Goal: Information Seeking & Learning: Learn about a topic

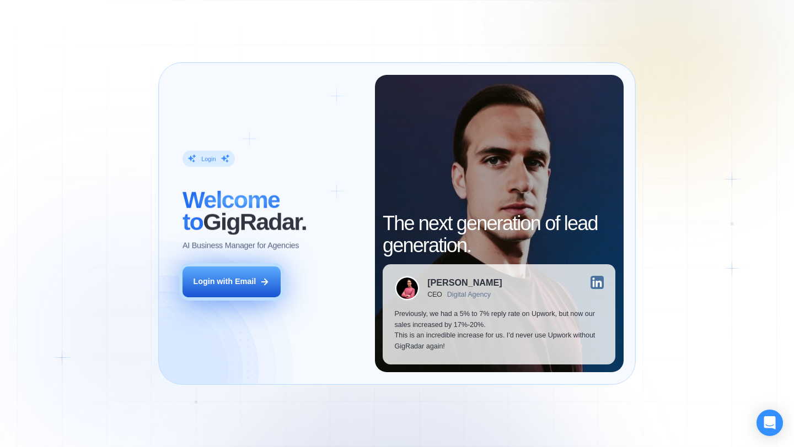
click at [237, 293] on button "Login with Email" at bounding box center [231, 282] width 98 height 31
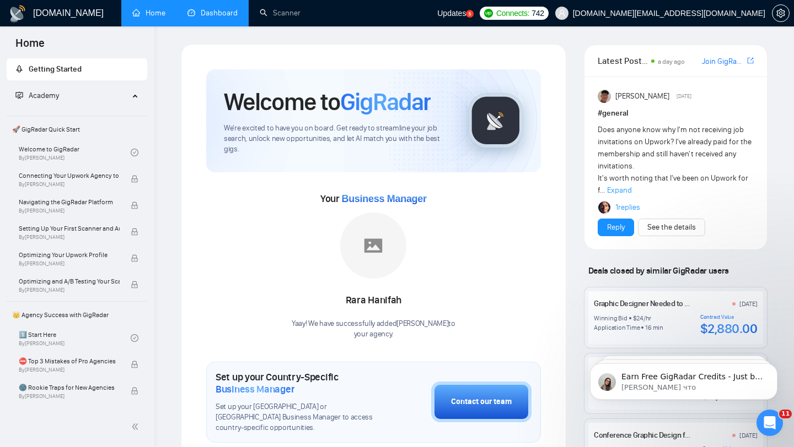
click at [223, 15] on link "Dashboard" at bounding box center [212, 12] width 50 height 9
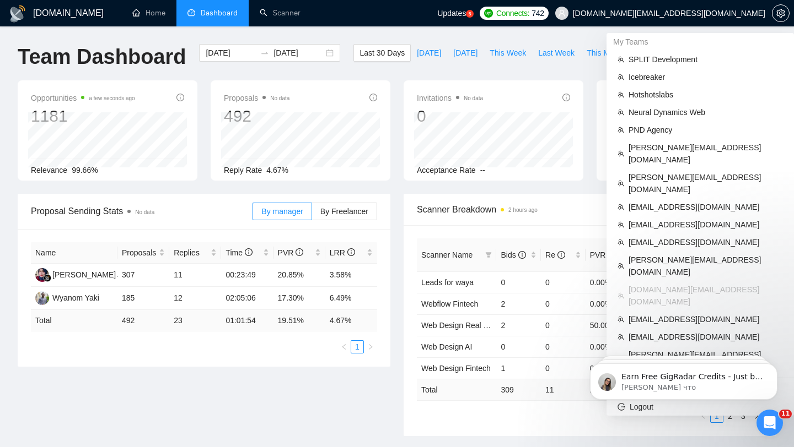
click at [713, 13] on span "[DOMAIN_NAME][EMAIL_ADDRESS][DOMAIN_NAME]" at bounding box center [669, 13] width 192 height 0
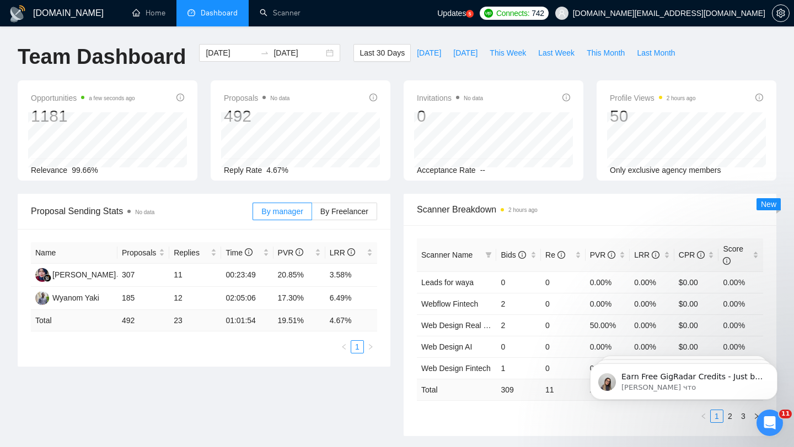
click at [705, 13] on span "[DOMAIN_NAME][EMAIL_ADDRESS][DOMAIN_NAME]" at bounding box center [669, 13] width 192 height 0
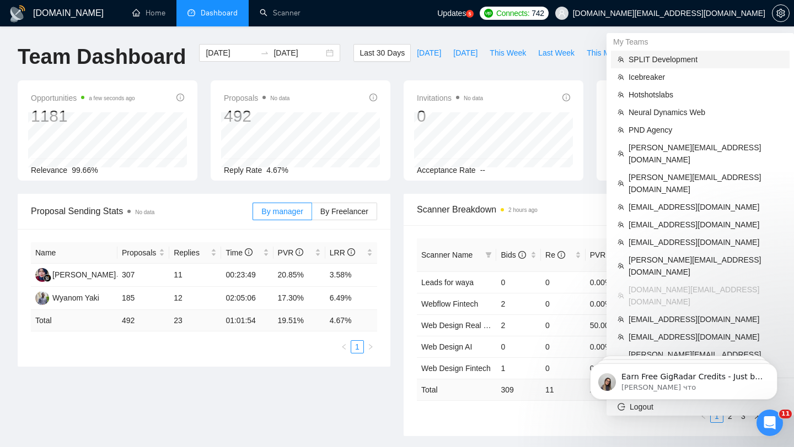
click at [651, 64] on span "SPLIT Development" at bounding box center [705, 59] width 154 height 12
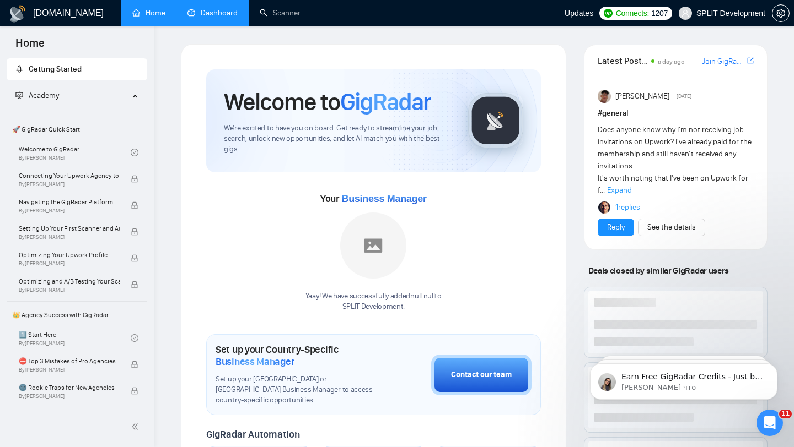
click at [218, 11] on link "Dashboard" at bounding box center [212, 12] width 50 height 9
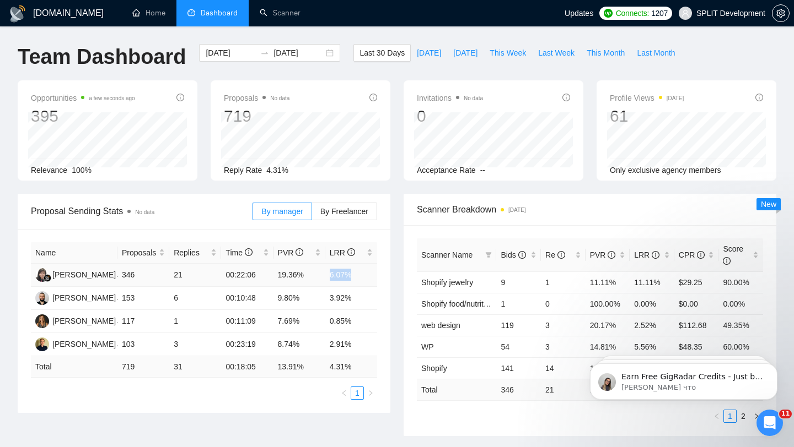
drag, startPoint x: 325, startPoint y: 273, endPoint x: 358, endPoint y: 273, distance: 33.1
click at [358, 273] on td "6.07%" at bounding box center [351, 275] width 52 height 23
drag, startPoint x: 327, startPoint y: 297, endPoint x: 347, endPoint y: 297, distance: 19.8
click at [339, 297] on td "3.92%" at bounding box center [351, 298] width 52 height 23
drag, startPoint x: 326, startPoint y: 346, endPoint x: 351, endPoint y: 346, distance: 24.8
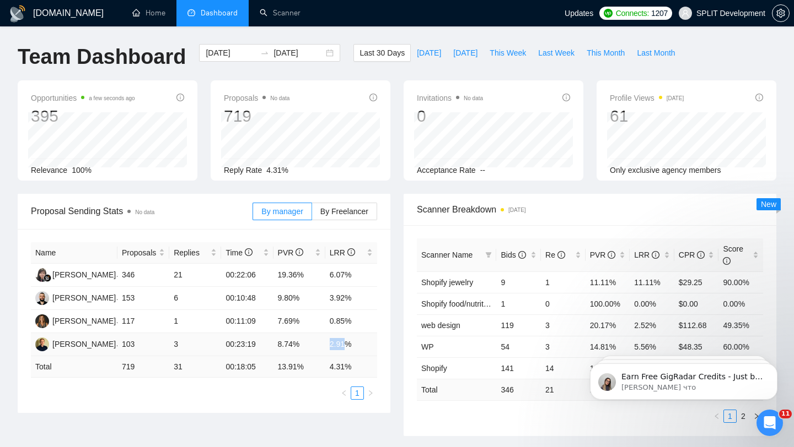
click at [351, 346] on td "2.91%" at bounding box center [351, 344] width 52 height 23
drag, startPoint x: 327, startPoint y: 321, endPoint x: 359, endPoint y: 321, distance: 32.0
click at [359, 321] on td "0.85%" at bounding box center [351, 321] width 52 height 23
click at [615, 48] on span "This Month" at bounding box center [605, 53] width 38 height 12
type input "[DATE]"
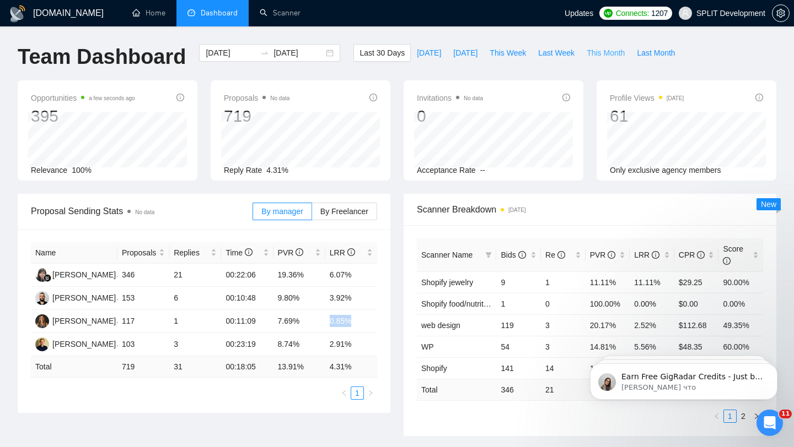
type input "[DATE]"
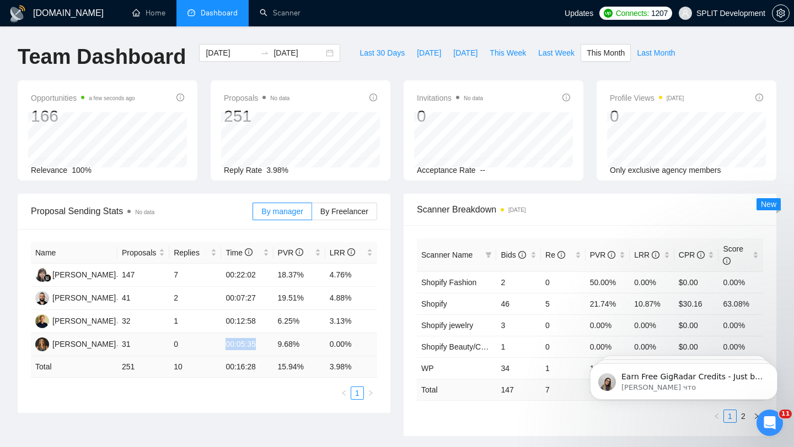
drag, startPoint x: 268, startPoint y: 346, endPoint x: 224, endPoint y: 339, distance: 44.6
click at [224, 339] on td "00:05:35" at bounding box center [247, 344] width 52 height 23
drag, startPoint x: 260, startPoint y: 277, endPoint x: 220, endPoint y: 272, distance: 40.0
click at [220, 272] on tr "[PERSON_NAME] 147 7 00:22:02 18.37% 4.76%" at bounding box center [204, 275] width 346 height 23
drag, startPoint x: 263, startPoint y: 299, endPoint x: 227, endPoint y: 297, distance: 36.4
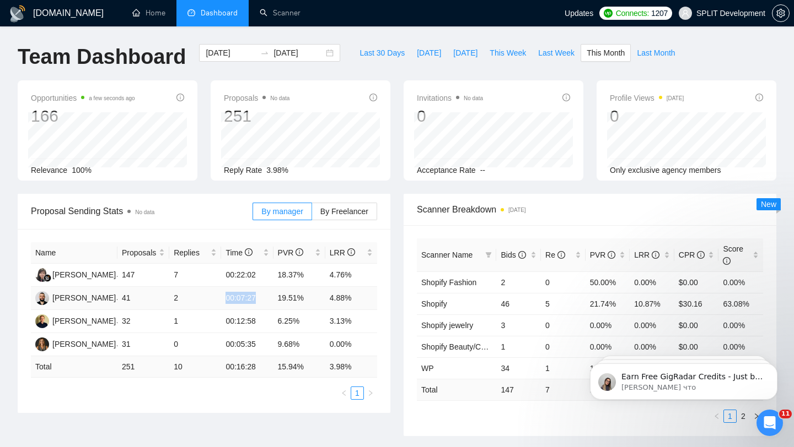
click at [227, 297] on td "00:07:27" at bounding box center [247, 298] width 52 height 23
click at [284, 327] on td "6.25%" at bounding box center [299, 321] width 52 height 23
click at [658, 49] on span "Last Month" at bounding box center [656, 53] width 38 height 12
type input "[DATE]"
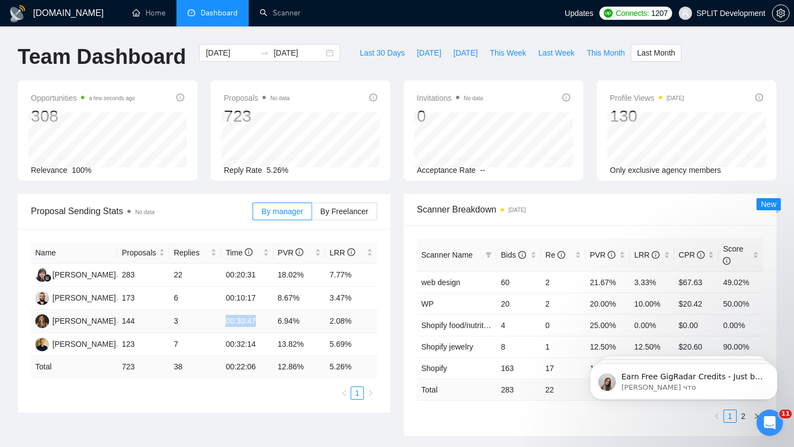
drag, startPoint x: 217, startPoint y: 316, endPoint x: 267, endPoint y: 319, distance: 50.2
click at [267, 319] on tr "Nika K 144 3 00:30:47 6.94% 2.08%" at bounding box center [204, 321] width 346 height 23
drag, startPoint x: 356, startPoint y: 325, endPoint x: 321, endPoint y: 322, distance: 35.4
click at [321, 322] on tr "Nika K 144 3 00:30:47 6.94% 2.08%" at bounding box center [204, 321] width 346 height 23
click at [317, 51] on div "[DATE] [DATE]" at bounding box center [269, 53] width 141 height 18
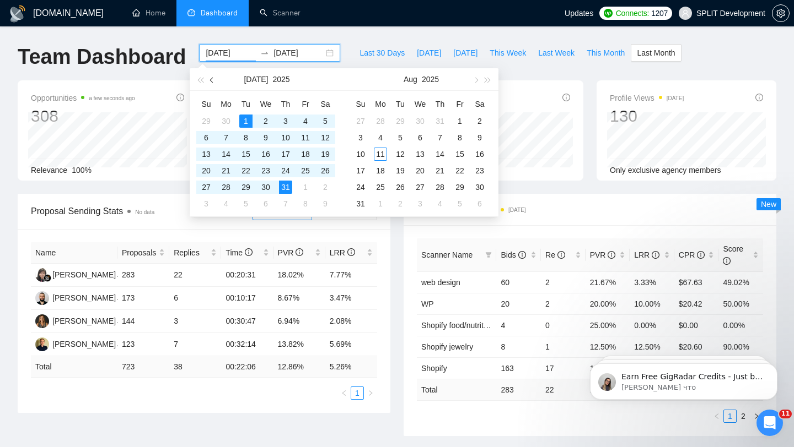
click at [207, 79] on button "button" at bounding box center [212, 79] width 12 height 22
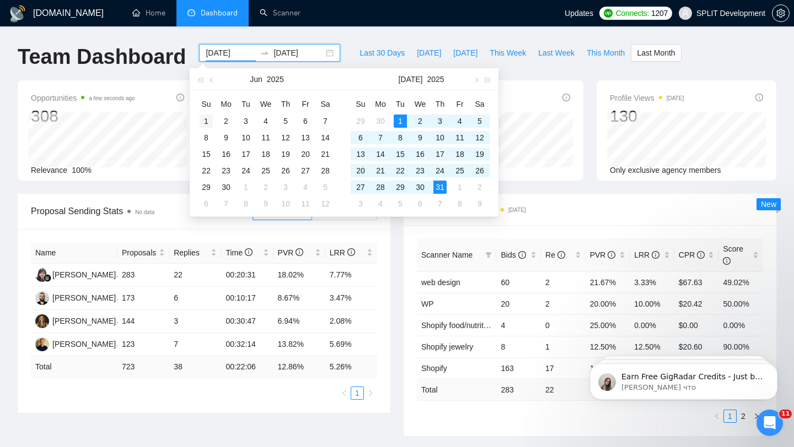
type input "[DATE]"
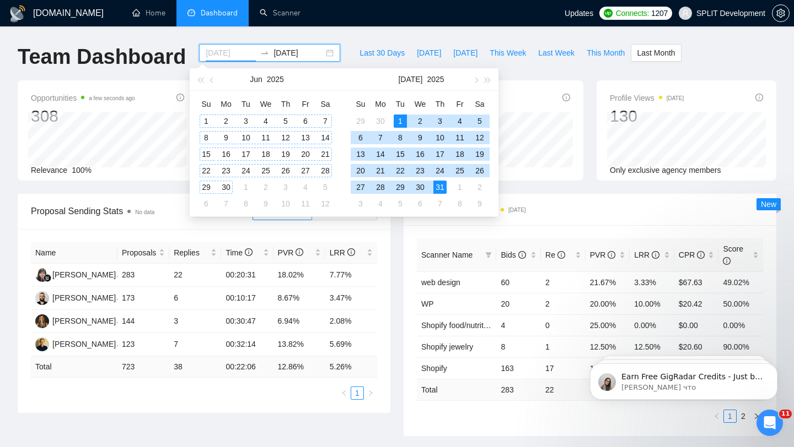
click at [206, 117] on div "1" at bounding box center [205, 121] width 13 height 13
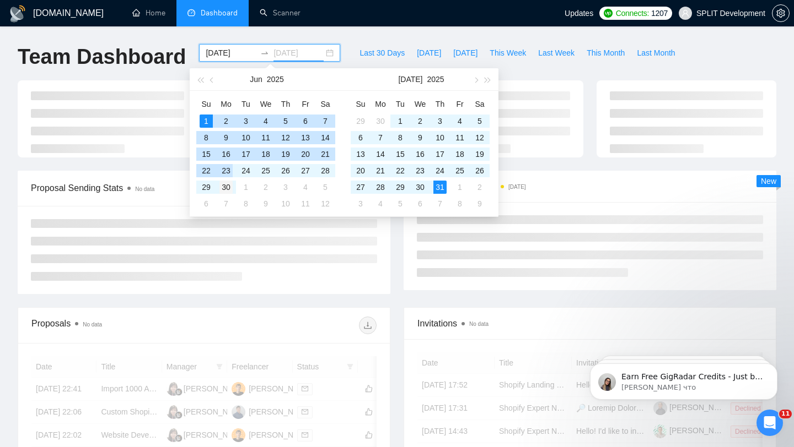
type input "[DATE]"
click at [229, 182] on div "30" at bounding box center [225, 187] width 13 height 13
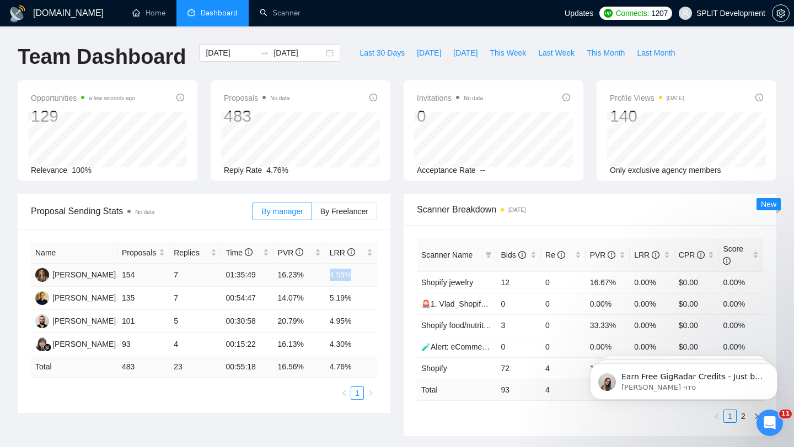
drag, startPoint x: 330, startPoint y: 273, endPoint x: 360, endPoint y: 272, distance: 30.9
click at [360, 272] on td "4.55%" at bounding box center [351, 275] width 52 height 23
click at [322, 54] on div "[DATE] [DATE]" at bounding box center [269, 53] width 141 height 18
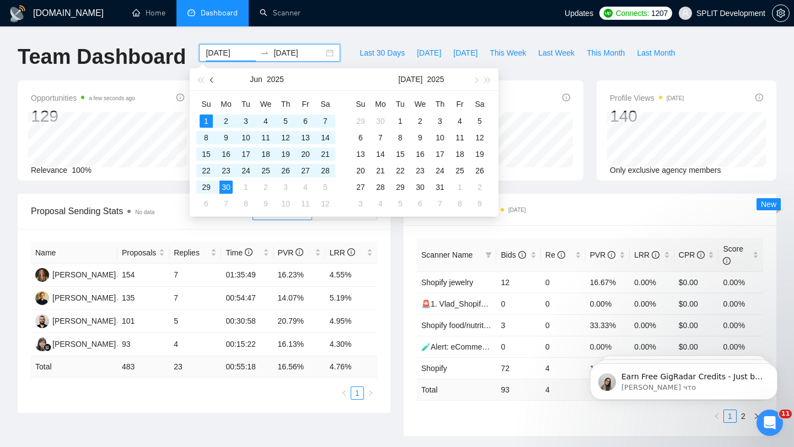
click at [214, 79] on button "button" at bounding box center [212, 79] width 12 height 22
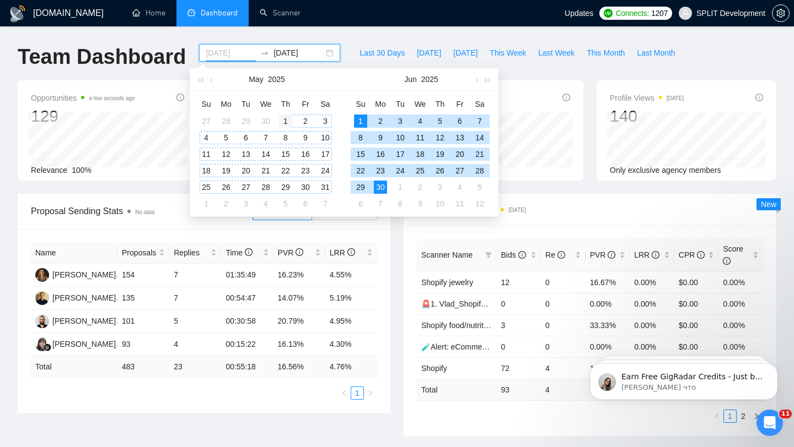
type input "[DATE]"
click at [281, 121] on div "1" at bounding box center [285, 121] width 13 height 13
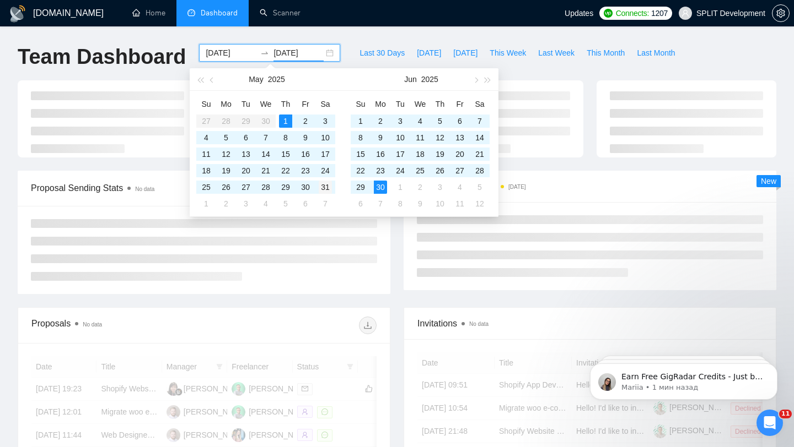
type input "[DATE]"
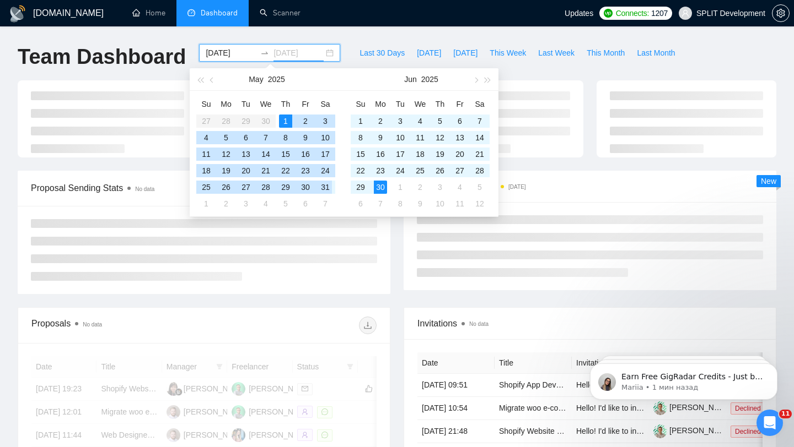
click at [325, 187] on div "31" at bounding box center [325, 187] width 13 height 13
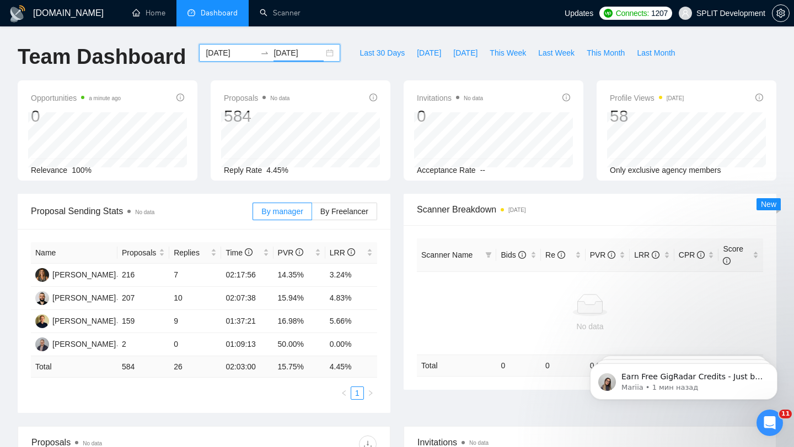
click at [323, 51] on div "[DATE] [DATE]" at bounding box center [269, 53] width 141 height 18
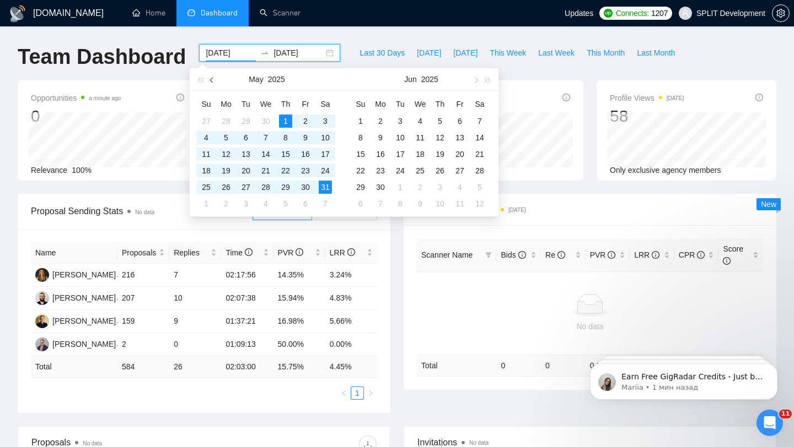
click at [211, 78] on button "button" at bounding box center [212, 79] width 12 height 22
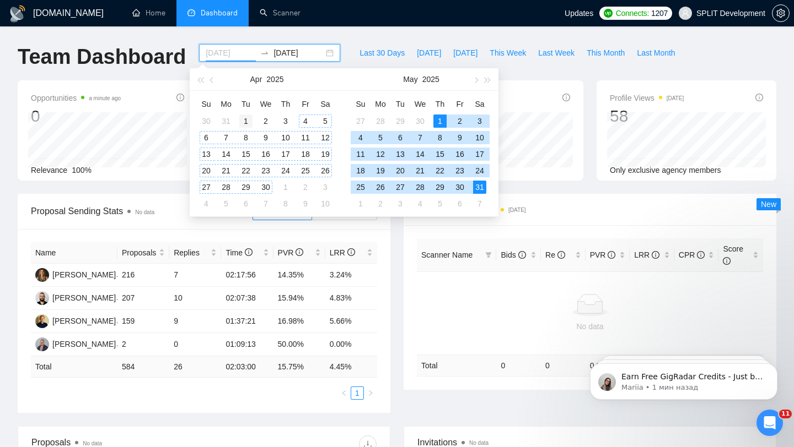
type input "[DATE]"
click at [247, 118] on div "1" at bounding box center [245, 121] width 13 height 13
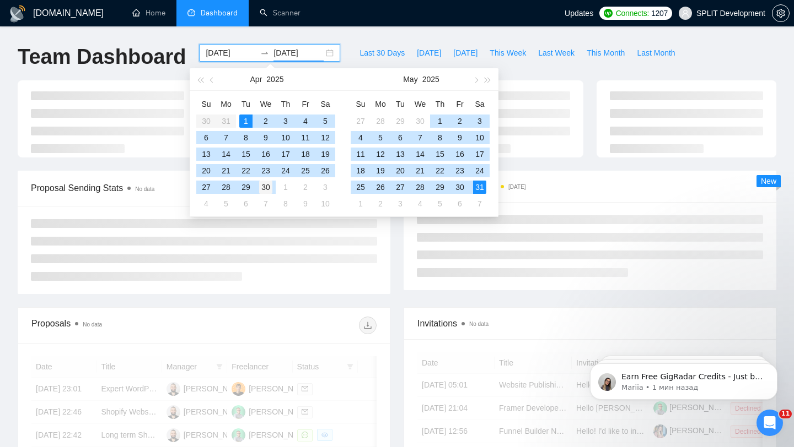
type input "[DATE]"
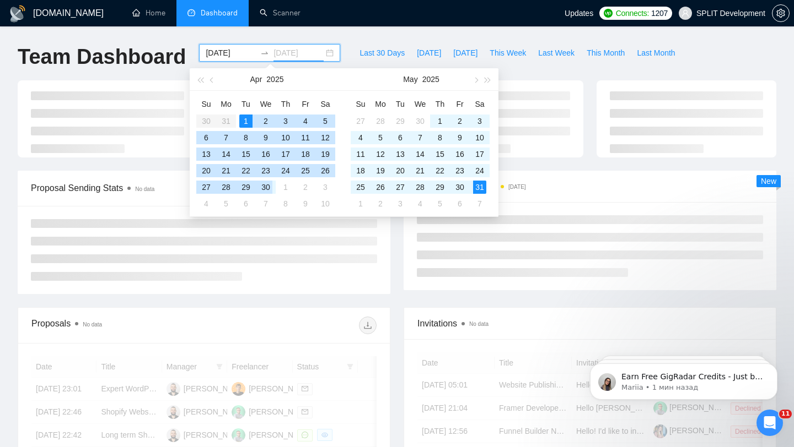
click at [266, 188] on div "30" at bounding box center [265, 187] width 13 height 13
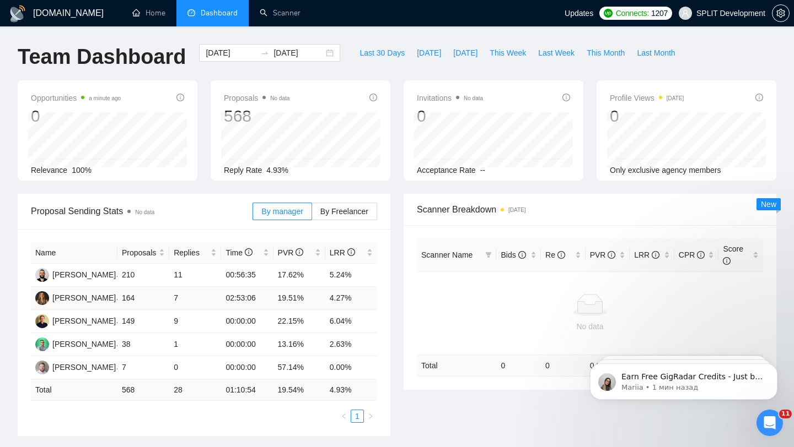
click at [333, 299] on td "4.27%" at bounding box center [351, 298] width 52 height 23
click at [331, 321] on td "6.04%" at bounding box center [351, 321] width 52 height 23
drag, startPoint x: 121, startPoint y: 390, endPoint x: 150, endPoint y: 390, distance: 29.2
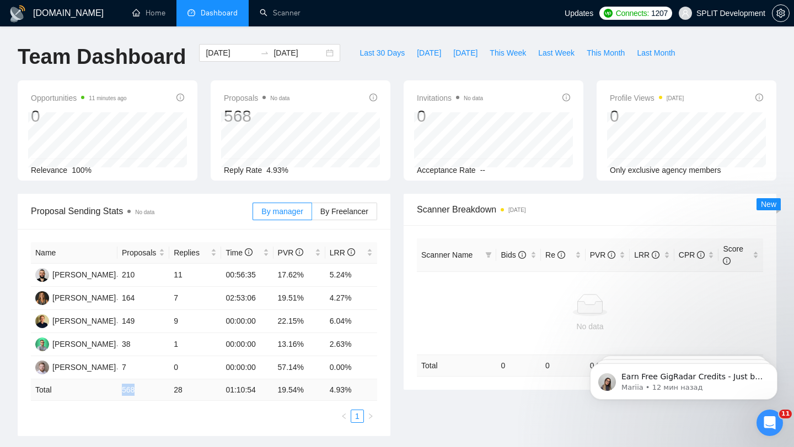
click at [149, 390] on td "568" at bounding box center [143, 390] width 52 height 21
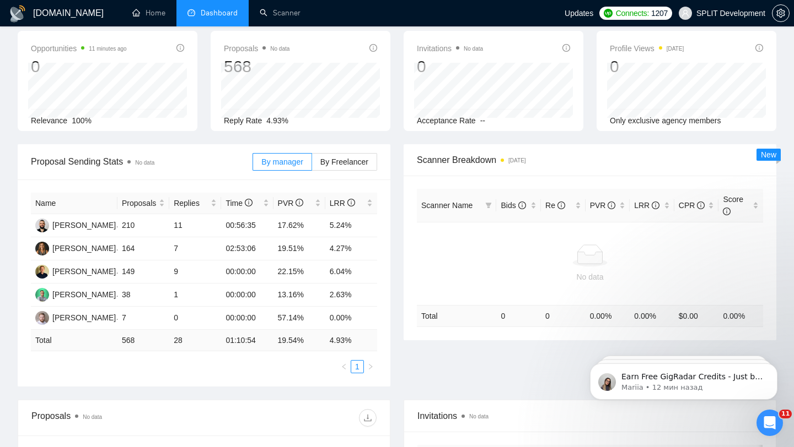
click at [198, 359] on div "Name Proposals Replies Time PVR LRR [PERSON_NAME] 210 11 00:56:35 17.62% 5.24% …" at bounding box center [204, 283] width 346 height 181
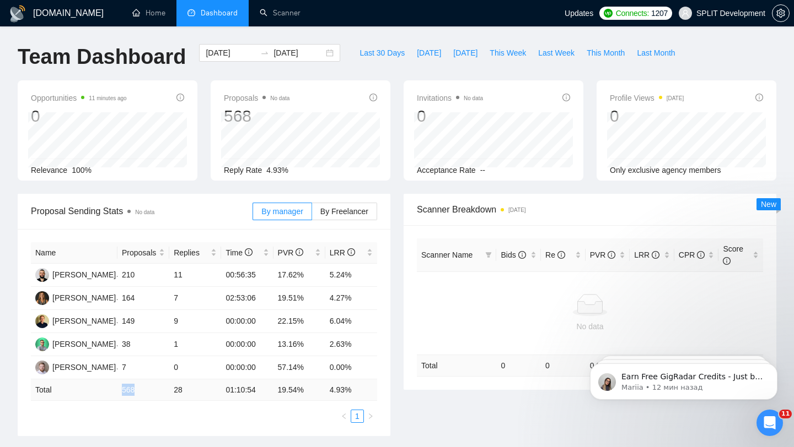
drag, startPoint x: 117, startPoint y: 388, endPoint x: 160, endPoint y: 386, distance: 43.0
click at [160, 387] on tr "Total 568 28 01:10:54 19.54 % 4.93 %" at bounding box center [204, 390] width 346 height 21
drag, startPoint x: 172, startPoint y: 387, endPoint x: 233, endPoint y: 387, distance: 60.1
click at [226, 387] on tr "Total 568 28 01:10:54 19.54 % 4.93 %" at bounding box center [204, 390] width 346 height 21
click at [706, 13] on span "SPLIT Development" at bounding box center [730, 13] width 69 height 0
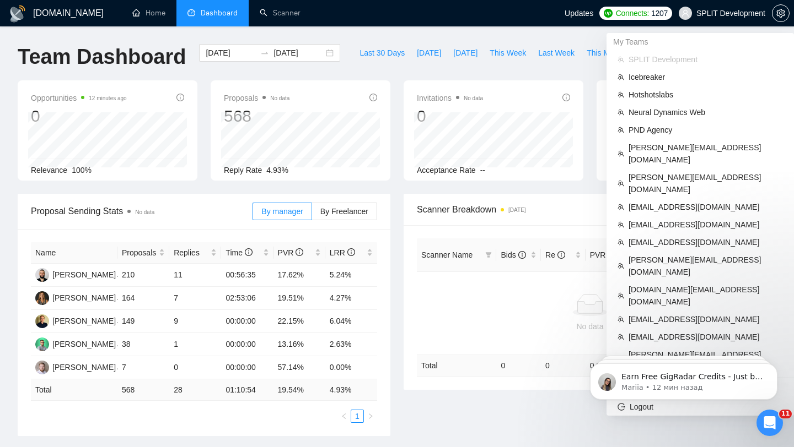
click at [737, 13] on span "SPLIT Development" at bounding box center [730, 13] width 69 height 0
click at [659, 284] on span "[DOMAIN_NAME][EMAIL_ADDRESS][DOMAIN_NAME]" at bounding box center [705, 296] width 154 height 24
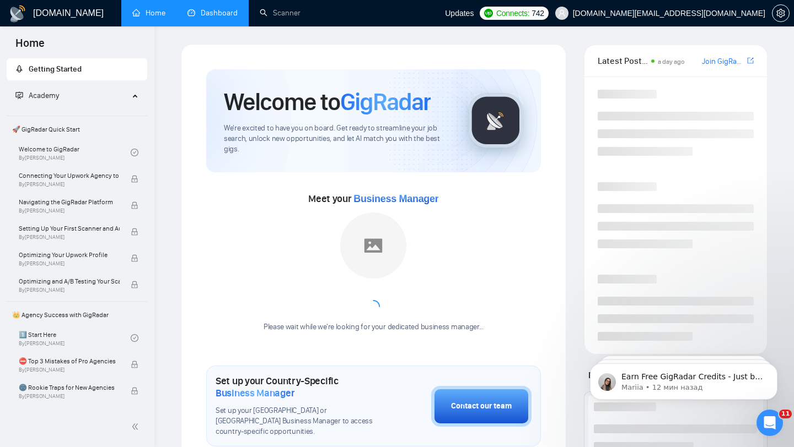
click at [211, 17] on link "Dashboard" at bounding box center [212, 12] width 50 height 9
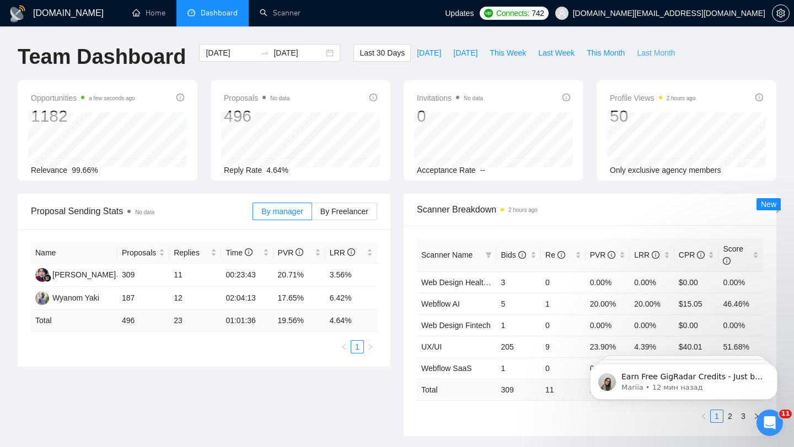
click at [657, 52] on span "Last Month" at bounding box center [656, 53] width 38 height 12
type input "[DATE]"
drag, startPoint x: 170, startPoint y: 319, endPoint x: 194, endPoint y: 317, distance: 24.3
click at [194, 318] on td "27" at bounding box center [195, 320] width 52 height 21
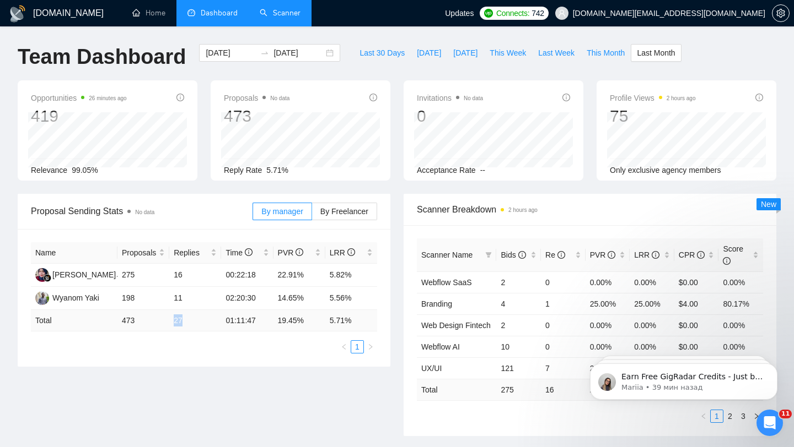
click at [277, 18] on link "Scanner" at bounding box center [280, 12] width 41 height 9
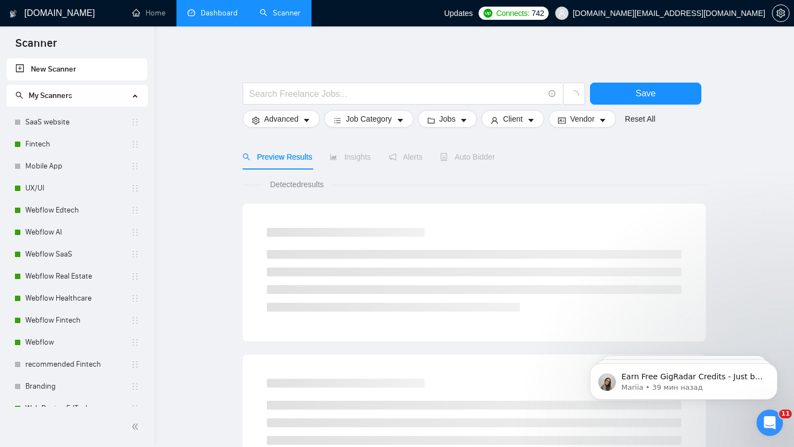
click at [225, 16] on link "Dashboard" at bounding box center [212, 12] width 50 height 9
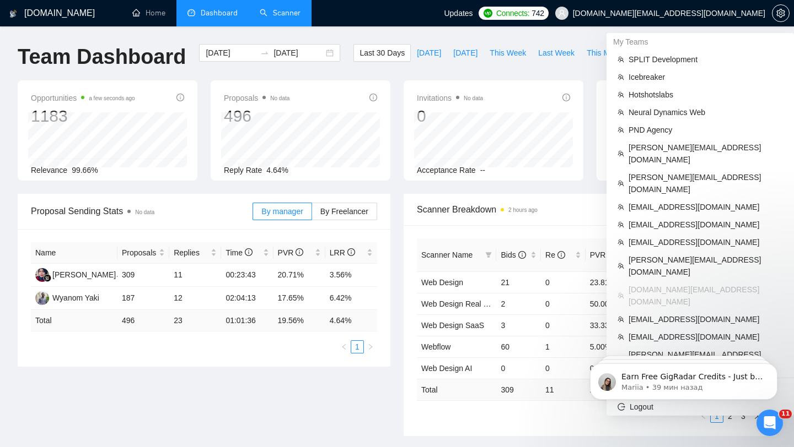
click at [705, 21] on span "[DOMAIN_NAME][EMAIL_ADDRESS][DOMAIN_NAME]" at bounding box center [659, 13] width 223 height 35
click at [707, 13] on span "[DOMAIN_NAME][EMAIL_ADDRESS][DOMAIN_NAME]" at bounding box center [669, 13] width 192 height 0
click at [676, 21] on span "[DOMAIN_NAME][EMAIL_ADDRESS][DOMAIN_NAME]" at bounding box center [659, 13] width 223 height 35
